Goal: Ask a question: Seek information or help from site administrators or community

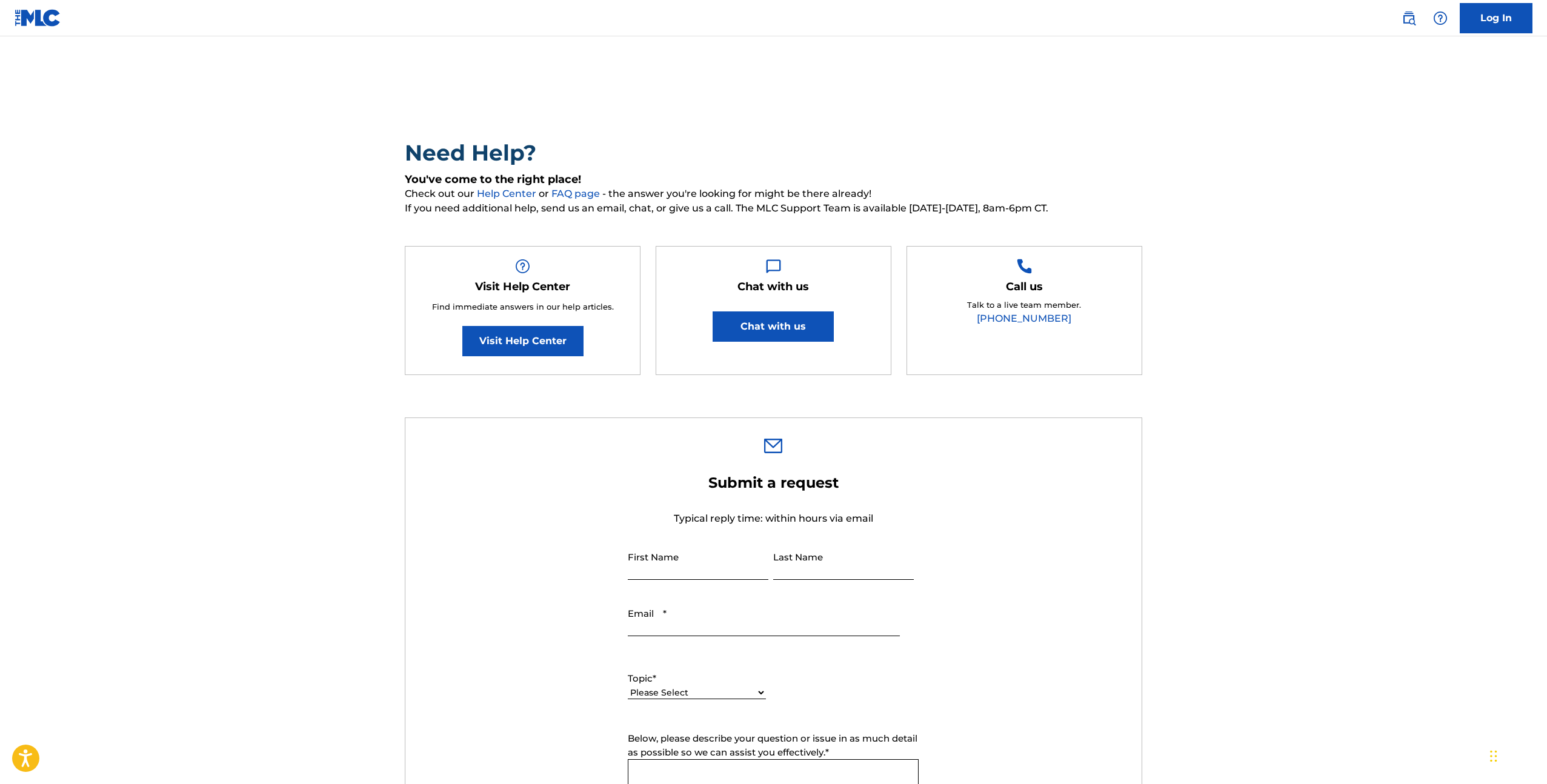
click at [640, 574] on input "First Name" at bounding box center [698, 562] width 141 height 35
type input "Jan"
type input "[PERSON_NAME]"
type input "i@[DOMAIN_NAME][PERSON_NAME]"
click at [670, 703] on div "Topic * Please Select I need help with my account I need help with managing my …" at bounding box center [697, 684] width 139 height 54
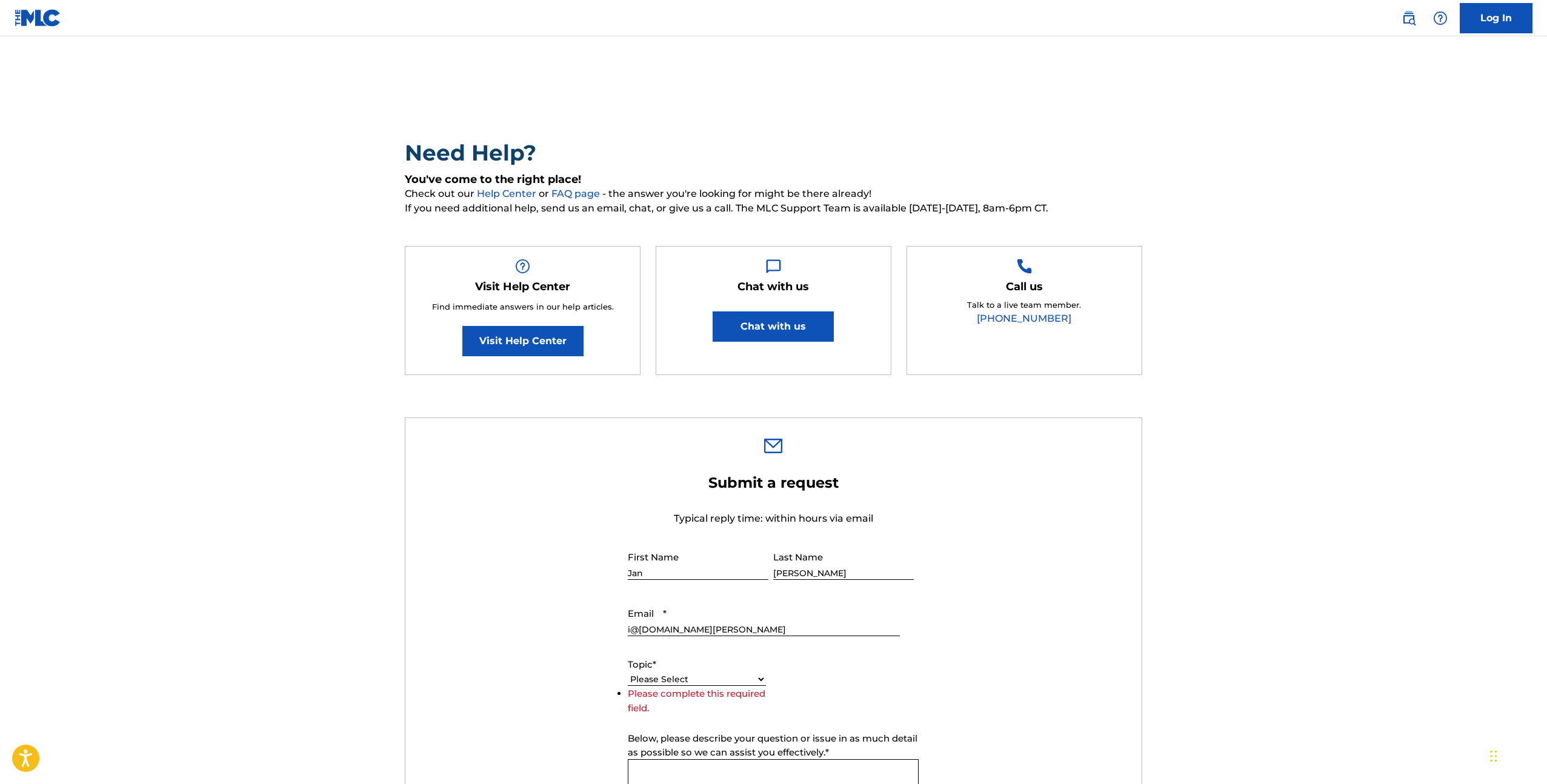
click at [705, 676] on select "Please Select I need help with my account I need help with managing my catalog …" at bounding box center [697, 679] width 139 height 13
select select "I need help with information about The MLC"
click at [628, 686] on select "Please Select I need help with my account I need help with managing my catalog …" at bounding box center [697, 679] width 139 height 13
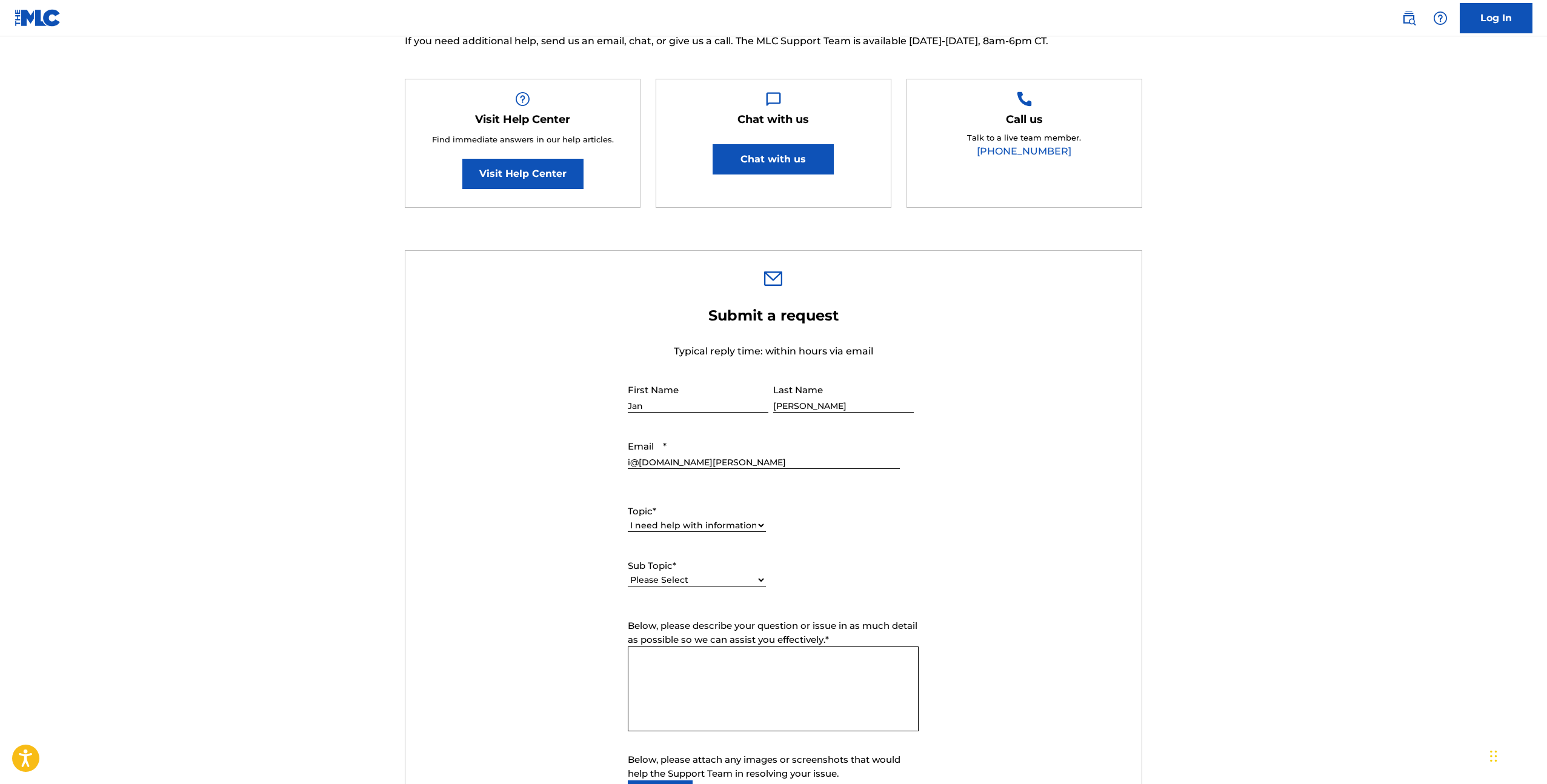
click at [688, 570] on label "Sub Topic *" at bounding box center [697, 566] width 139 height 14
click at [688, 574] on select "Please Select I have a question about The MLC and its operation Why do I need t…" at bounding box center [697, 580] width 139 height 13
click at [689, 576] on select "Please Select I have a question about The MLC and its operation Why do I need t…" at bounding box center [697, 578] width 139 height 13
select select "I have a question about The MLC and its operation"
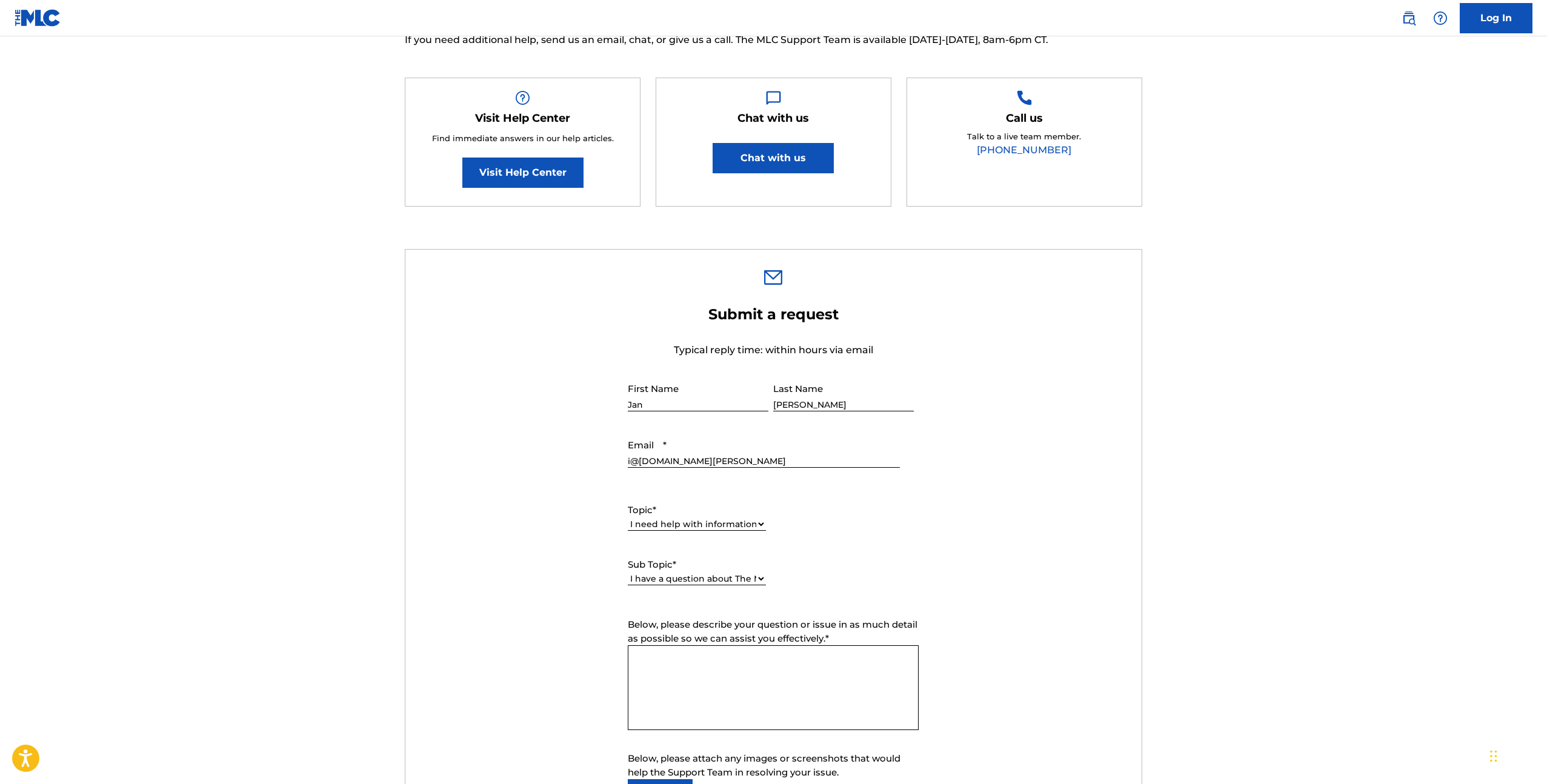
click at [628, 573] on select "Please Select I have a question about The MLC and its operation Why do I need t…" at bounding box center [697, 578] width 139 height 13
click at [685, 662] on textarea "Below, please describe your question or issue in as much detail as possible so …" at bounding box center [773, 685] width 291 height 85
drag, startPoint x: 636, startPoint y: 672, endPoint x: 650, endPoint y: 679, distance: 15.7
click at [636, 672] on textarea "Hello, I'm planning to register with MLC for my mechanicals, but have two speci…" at bounding box center [773, 689] width 291 height 85
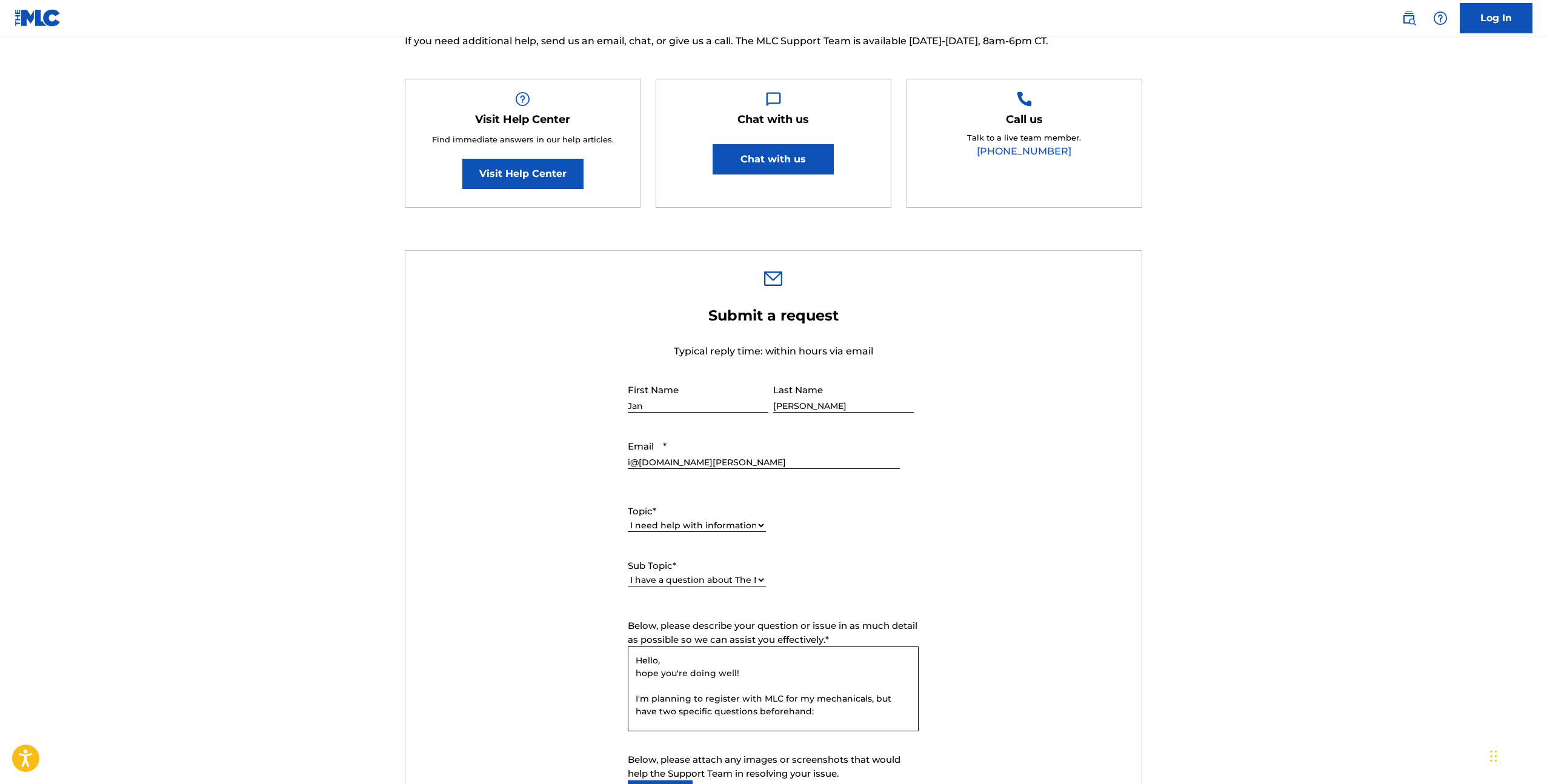
scroll to position [20, 0]
click at [670, 712] on textarea "Hello, hope you're doing well! I'm planning to register with MLC for my mechani…" at bounding box center [773, 689] width 291 height 85
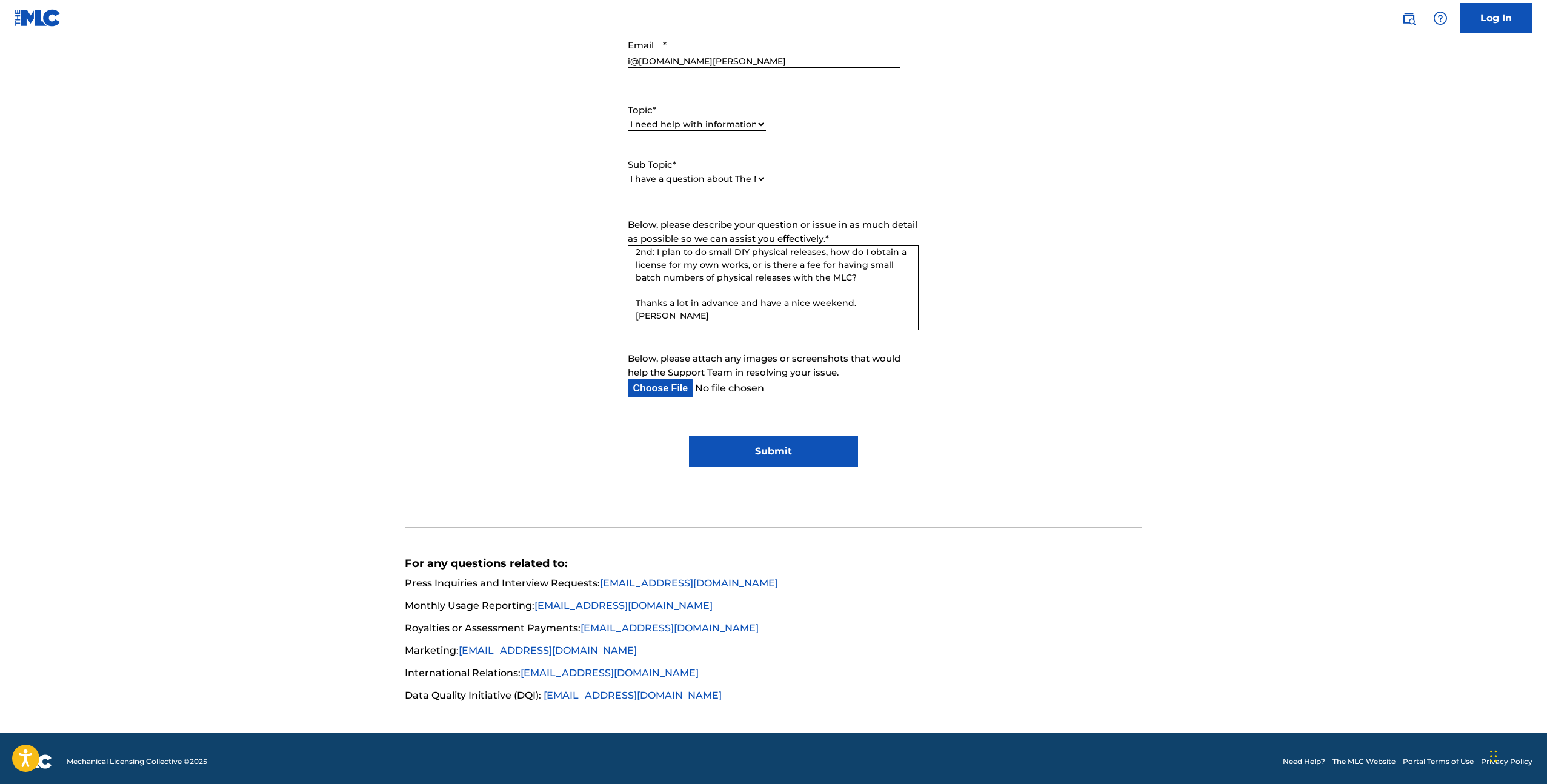
scroll to position [574, 0]
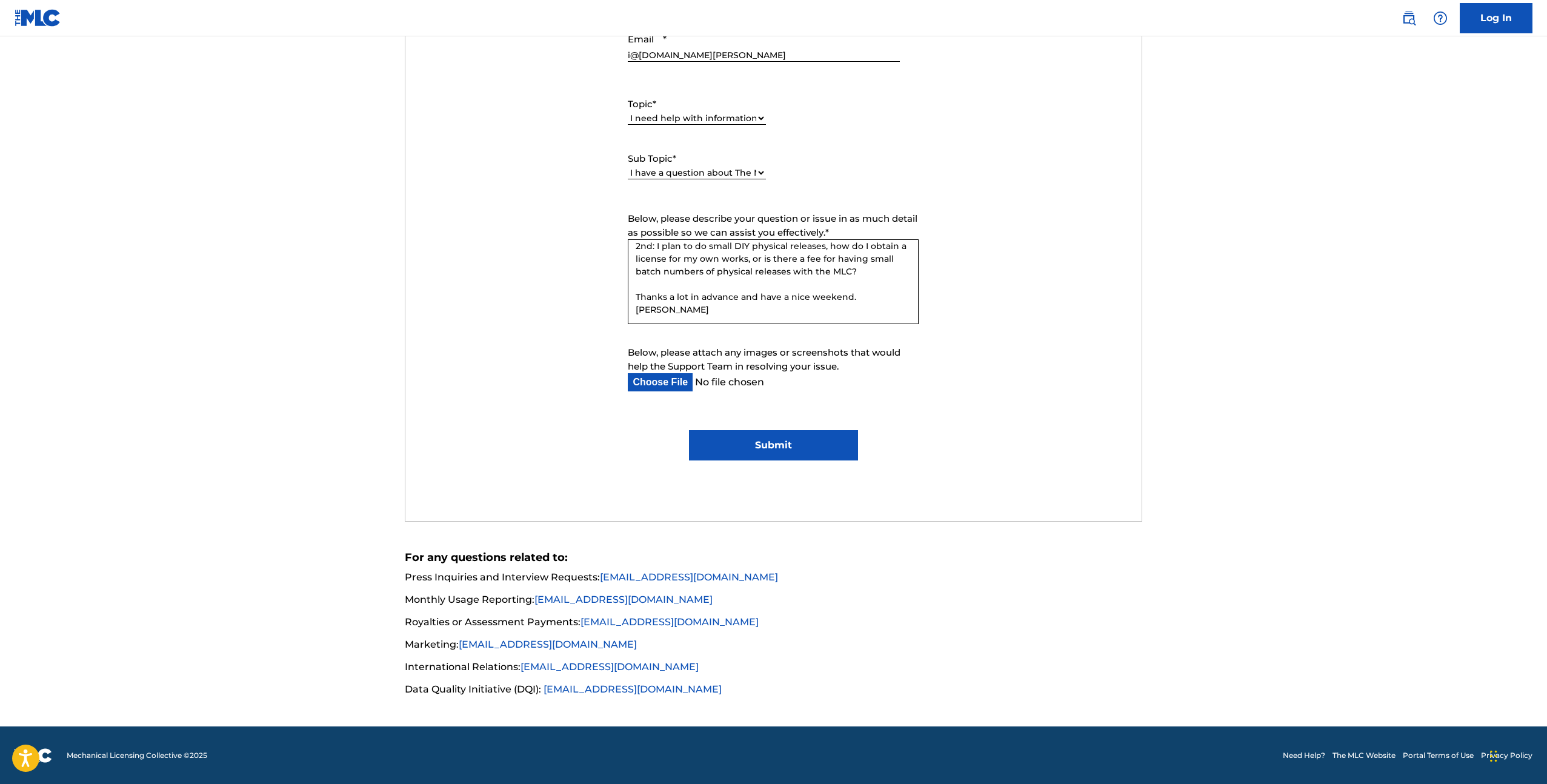
type textarea "Hello, hope you're doing well! I'm planning to register with MLC for my mechani…"
click at [748, 446] on input "Submit" at bounding box center [773, 445] width 169 height 30
